Goal: Use online tool/utility: Utilize a website feature to perform a specific function

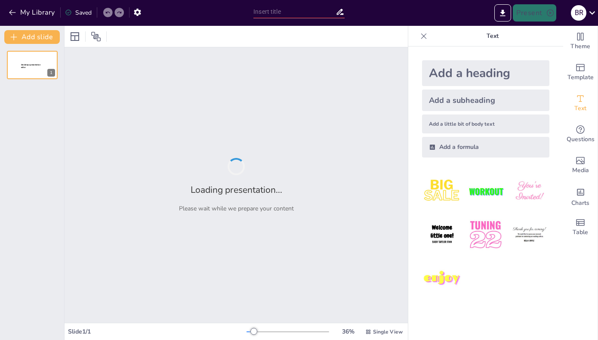
type input "Imported Northern_San_Joaquin_Valley_Innovation_Ecosystem_Ingited.pptx"
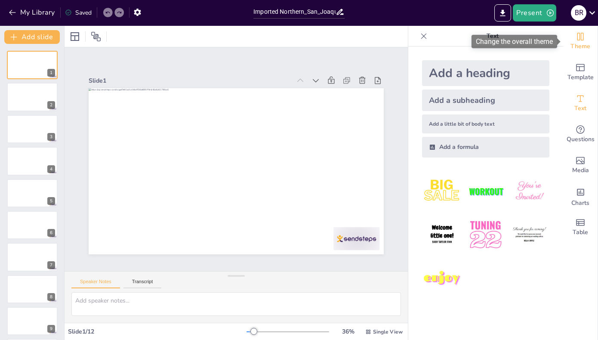
click at [581, 37] on icon "Change the overall theme" at bounding box center [581, 37] width 6 height 8
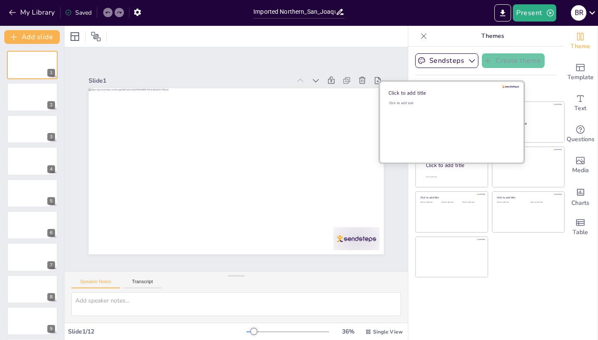
click at [490, 98] on div at bounding box center [452, 121] width 145 height 81
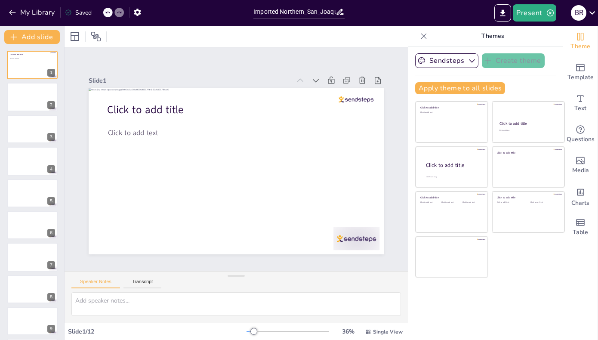
click at [108, 13] on icon at bounding box center [107, 12] width 5 height 5
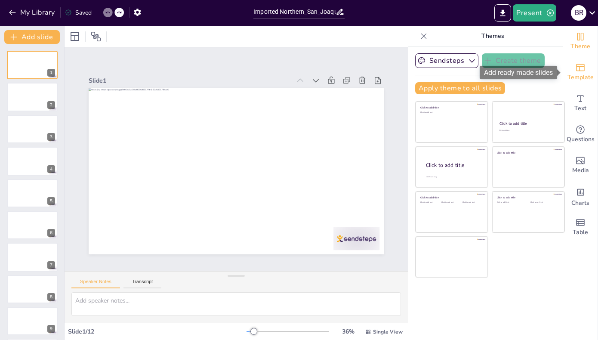
click at [582, 68] on icon "Add ready made slides" at bounding box center [580, 67] width 10 height 10
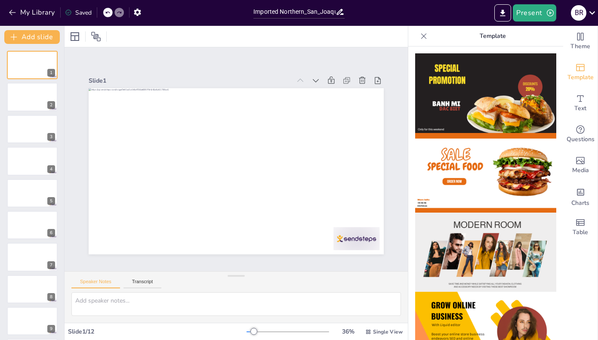
click at [566, 261] on div "Theme Template Text Questions Media Charts Table" at bounding box center [580, 183] width 35 height 314
click at [508, 271] on img at bounding box center [485, 253] width 141 height 80
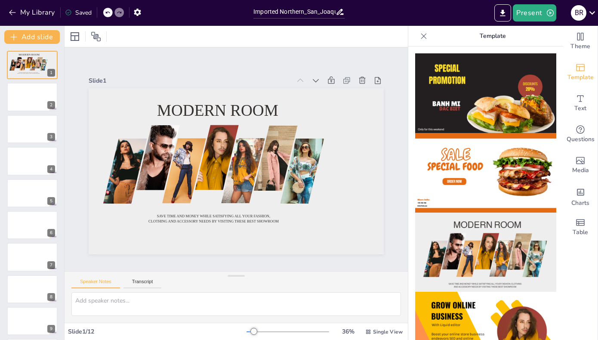
click at [108, 14] on icon at bounding box center [107, 12] width 5 height 5
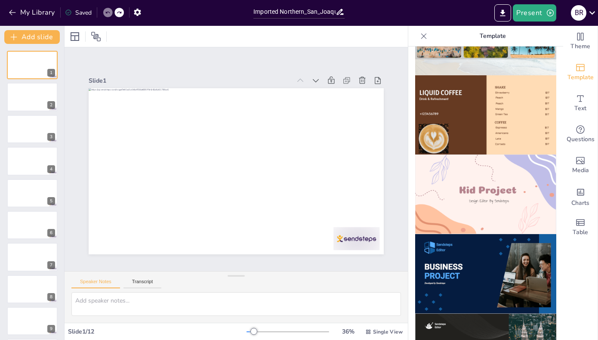
scroll to position [533, 0]
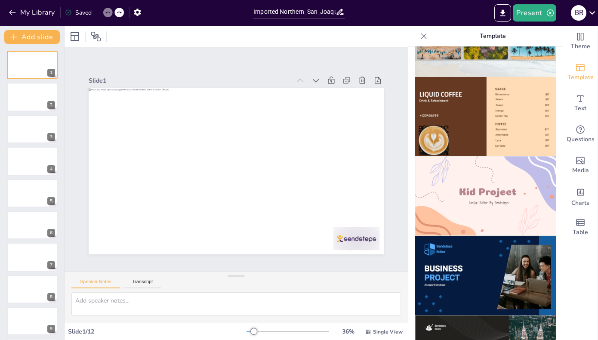
click at [544, 219] on img at bounding box center [485, 196] width 141 height 80
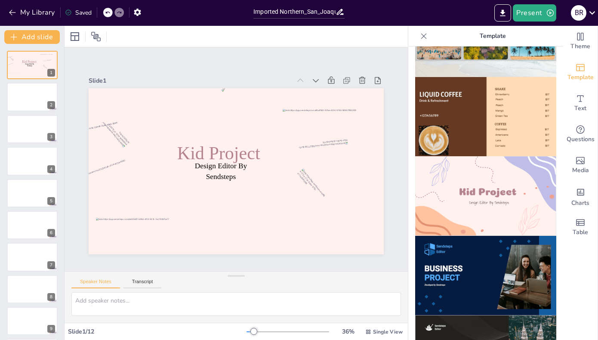
click at [111, 12] on div at bounding box center [107, 12] width 9 height 9
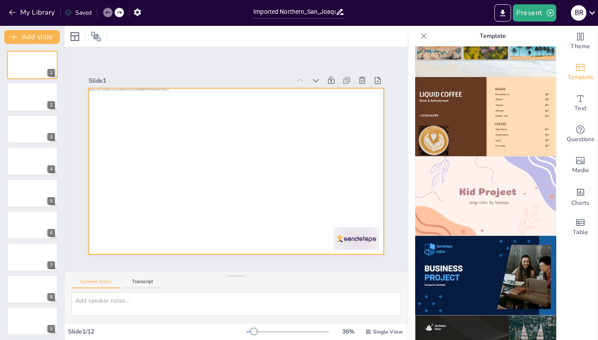
click at [256, 182] on div at bounding box center [227, 152] width 308 height 337
click at [175, 39] on icon at bounding box center [174, 36] width 10 height 10
click at [156, 62] on div "Slide 1 Slide 2 Slide 3 Slide 4 Slide 5 Slide 6 Slide 7 Slide 8 Slide 9 Slide 1…" at bounding box center [236, 158] width 383 height 409
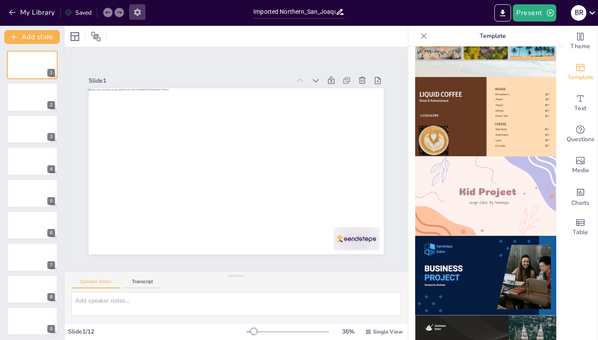
click at [140, 12] on icon "button" at bounding box center [137, 12] width 7 height 7
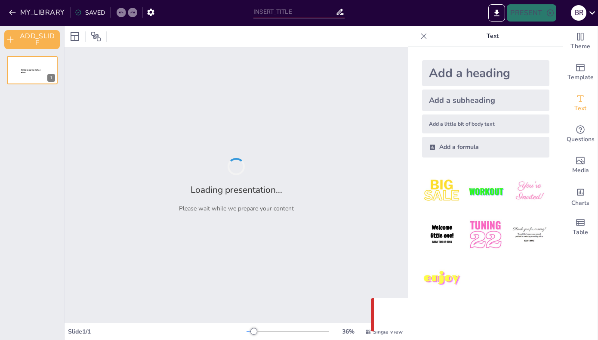
type input "Imported Northern_San_Joaquin_Valley_Innovation_Ecosystem_Ingited.pptx"
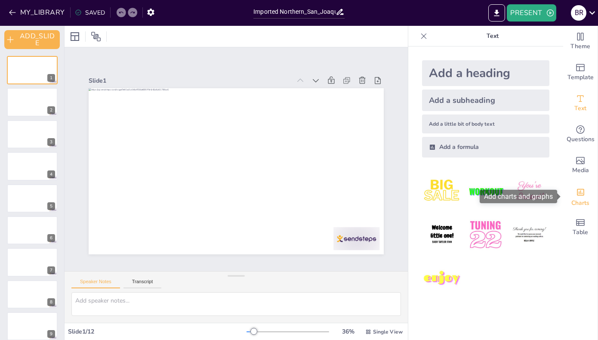
click at [578, 194] on icon "Add charts and graphs" at bounding box center [580, 192] width 9 height 9
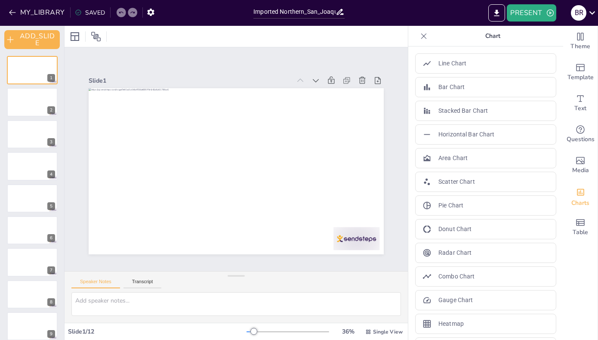
click at [569, 279] on div "Theme Template Text Questions Media Charts Table" at bounding box center [580, 183] width 35 height 314
click at [423, 35] on icon at bounding box center [424, 36] width 9 height 9
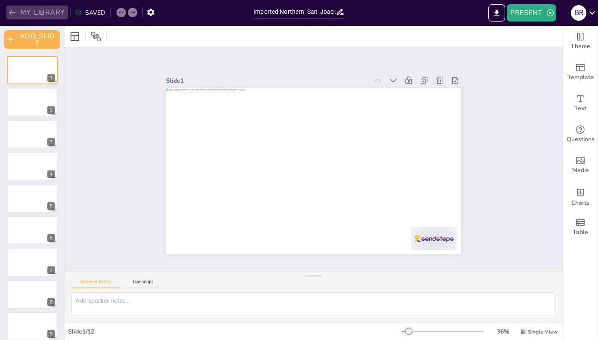
click at [12, 10] on icon "button" at bounding box center [12, 13] width 6 height 6
